Goal: Task Accomplishment & Management: Use online tool/utility

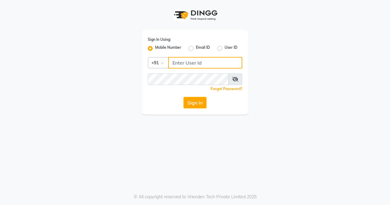
type input "9810318377"
click at [213, 66] on input "9810318377" at bounding box center [205, 63] width 74 height 12
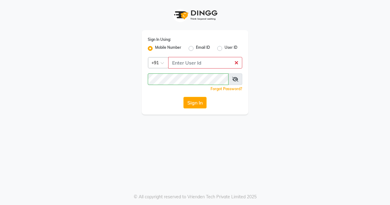
click at [225, 48] on label "User ID" at bounding box center [231, 48] width 13 height 7
click at [225, 48] on input "User ID" at bounding box center [227, 47] width 4 height 4
radio input "true"
radio input "false"
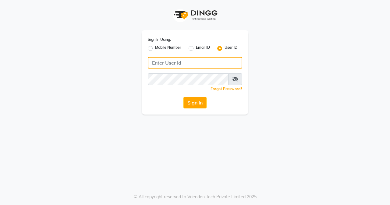
click at [219, 62] on input "Username" at bounding box center [195, 63] width 94 height 12
type input "euforasalon"
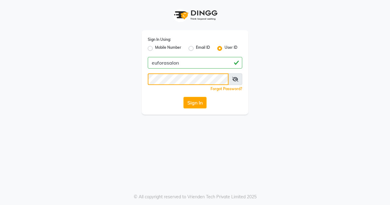
click at [124, 70] on div "Sign In Using: Mobile Number Email ID User ID euforasalon Remember me Forgot Pa…" at bounding box center [194, 57] width 347 height 115
click at [186, 101] on button "Sign In" at bounding box center [194, 103] width 23 height 12
